Goal: Task Accomplishment & Management: Use online tool/utility

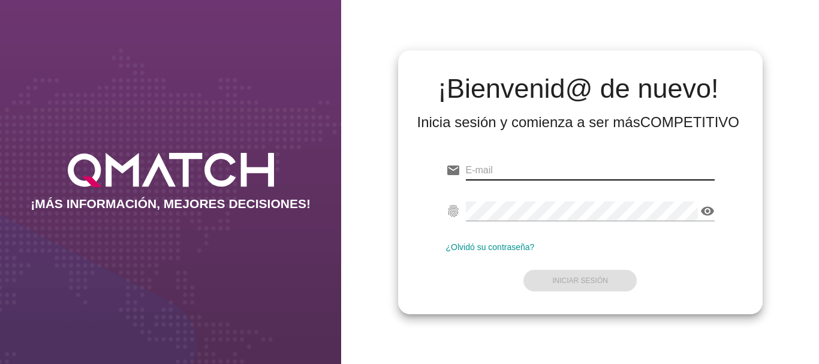
click at [486, 170] on input "email" at bounding box center [590, 170] width 249 height 19
type input "[EMAIL_ADDRESS][PERSON_NAME][DOMAIN_NAME]"
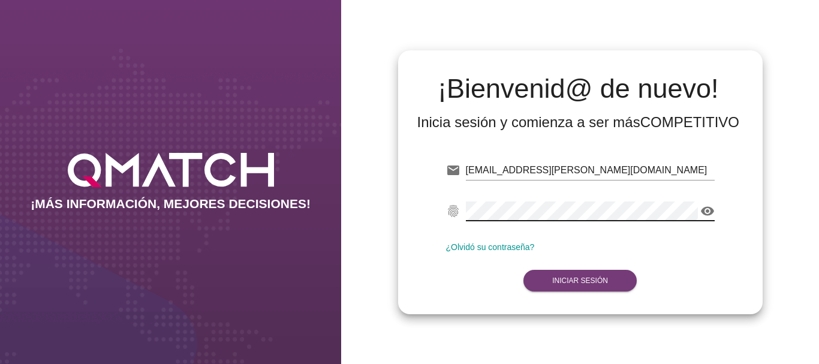
click at [593, 280] on strong "Iniciar Sesión" at bounding box center [580, 280] width 56 height 8
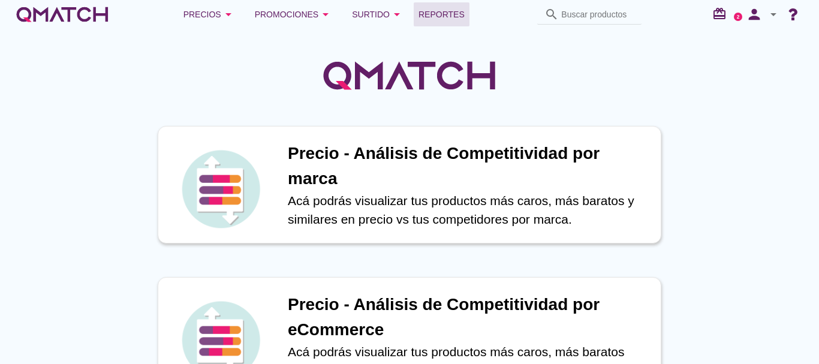
click at [442, 14] on span "Reportes" at bounding box center [441, 14] width 46 height 14
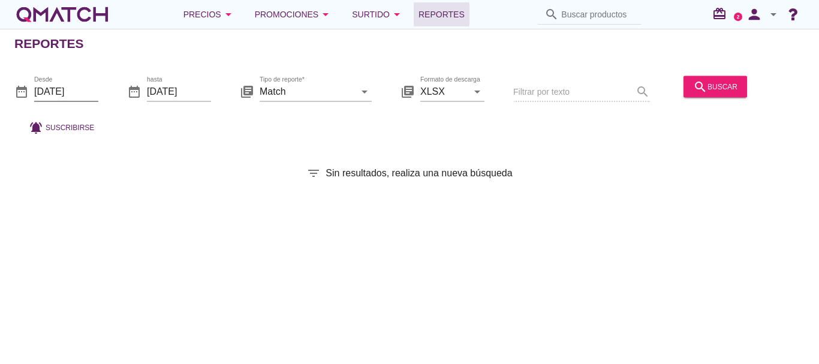
click at [61, 90] on input "[DATE]" at bounding box center [66, 91] width 64 height 19
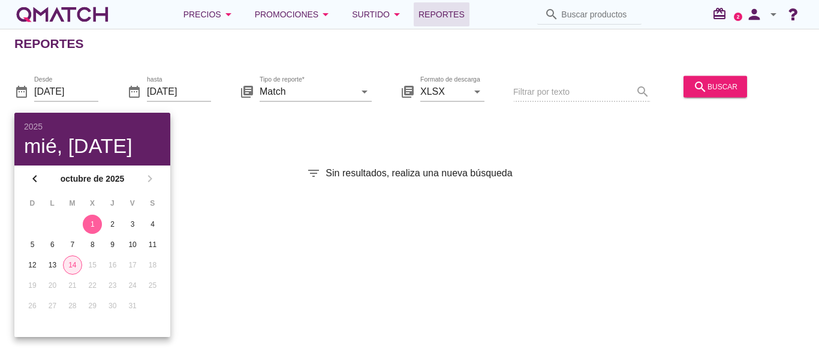
click at [73, 264] on div "14" at bounding box center [73, 264] width 18 height 11
type input "[DATE]"
click at [718, 82] on div "search buscar" at bounding box center [715, 86] width 44 height 14
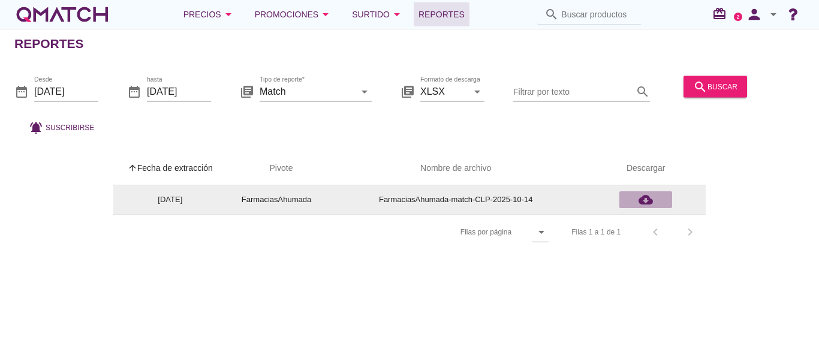
click at [647, 200] on icon "cloud_download" at bounding box center [645, 199] width 14 height 14
